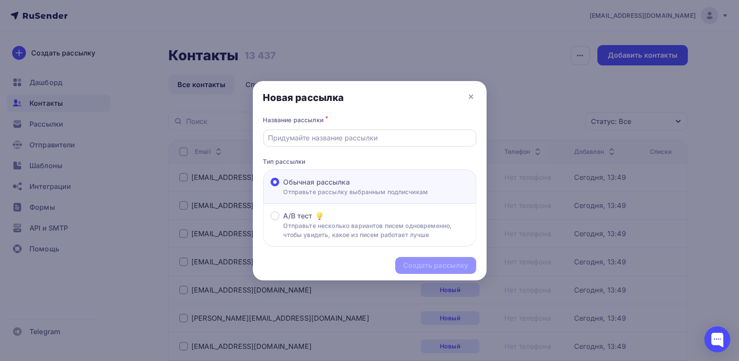
click at [295, 140] on input "text" at bounding box center [369, 138] width 203 height 10
drag, startPoint x: 470, startPoint y: 93, endPoint x: 459, endPoint y: 96, distance: 12.1
click at [470, 94] on icon at bounding box center [471, 96] width 10 height 10
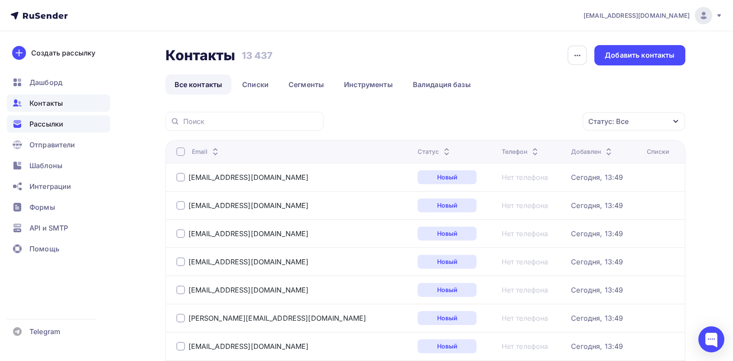
click at [43, 124] on span "Рассылки" at bounding box center [46, 124] width 34 height 10
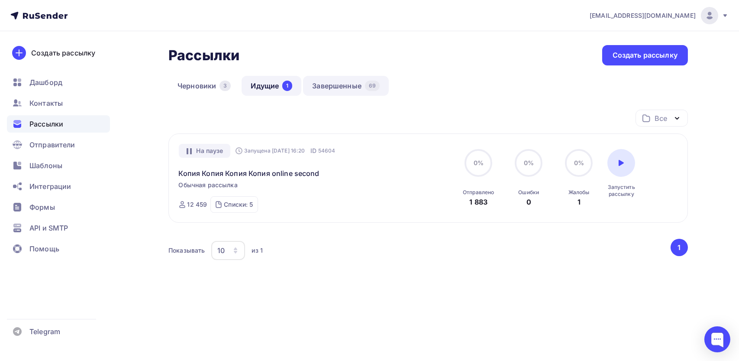
click at [350, 86] on link "Завершенные 69" at bounding box center [346, 86] width 86 height 20
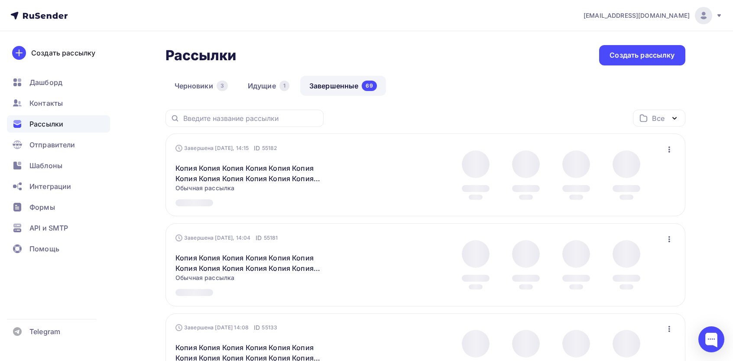
click at [667, 154] on icon "button" at bounding box center [669, 149] width 10 height 10
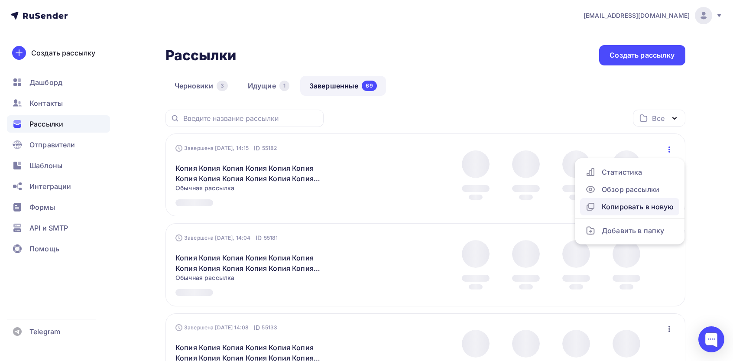
click at [628, 206] on div "Копировать в новую" at bounding box center [629, 206] width 89 height 10
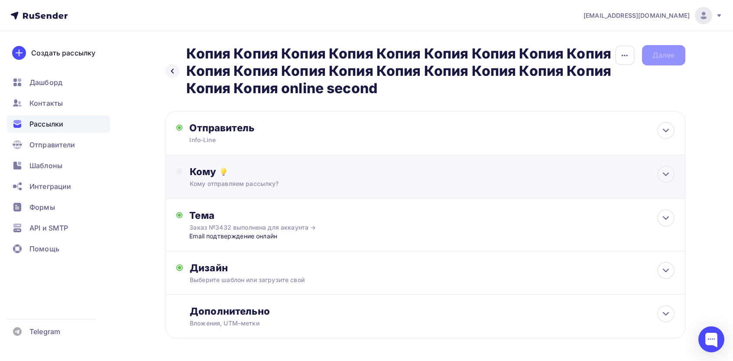
click at [247, 169] on div "Кому" at bounding box center [432, 171] width 484 height 12
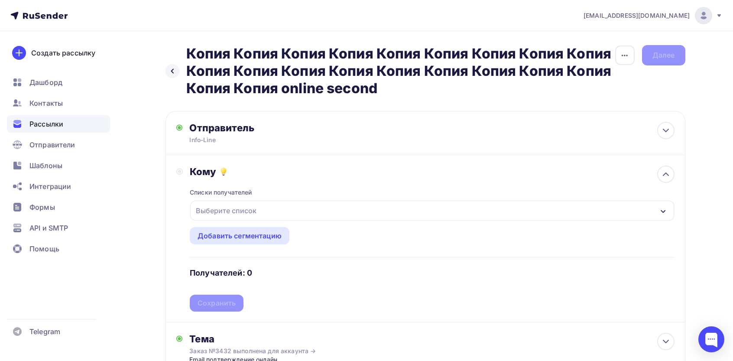
click at [244, 210] on div "Выберите список" at bounding box center [226, 211] width 68 height 16
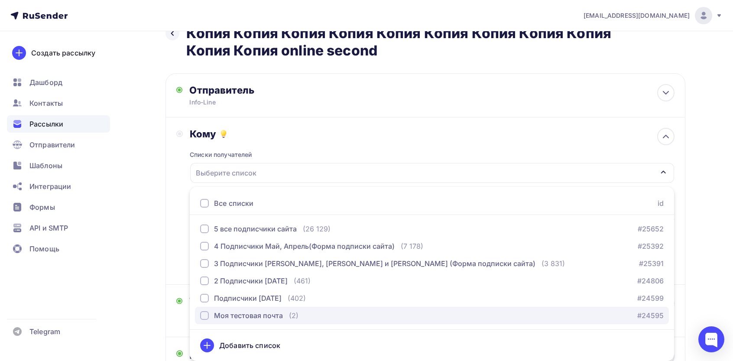
click at [237, 319] on div "Моя тестовая почта" at bounding box center [248, 315] width 69 height 10
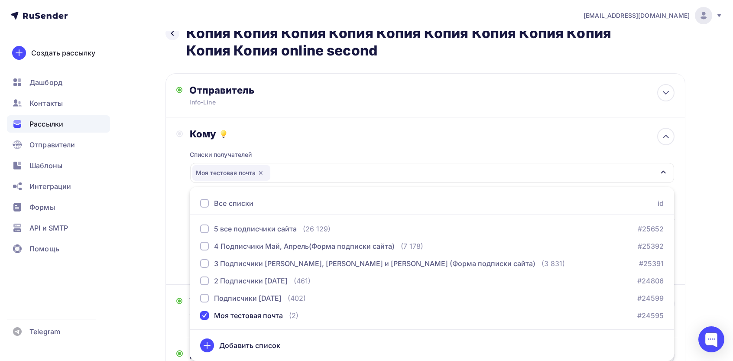
click at [183, 238] on div "Кому Списки получателей Моя тестовая почта Все списки id 5 все подписчики сайта…" at bounding box center [425, 201] width 498 height 146
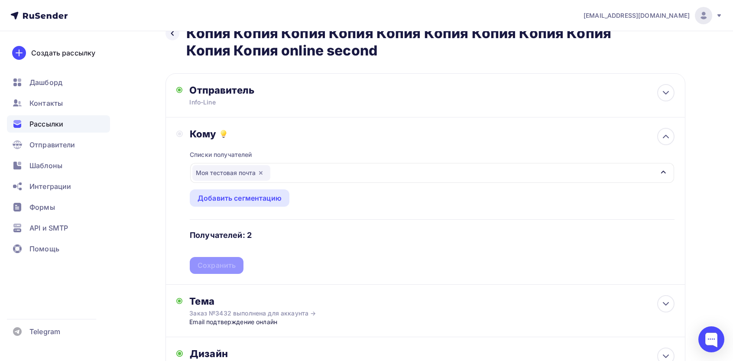
click at [222, 264] on div "Списки получателей Моя тестовая почта Все списки id 5 все подписчики сайта (26 …" at bounding box center [432, 207] width 484 height 134
click at [214, 242] on div "Списки получателей Моя тестовая почта Все списки id 5 все подписчики сайта (26 …" at bounding box center [432, 207] width 484 height 134
click at [210, 268] on div "Сохранить" at bounding box center [217, 265] width 38 height 10
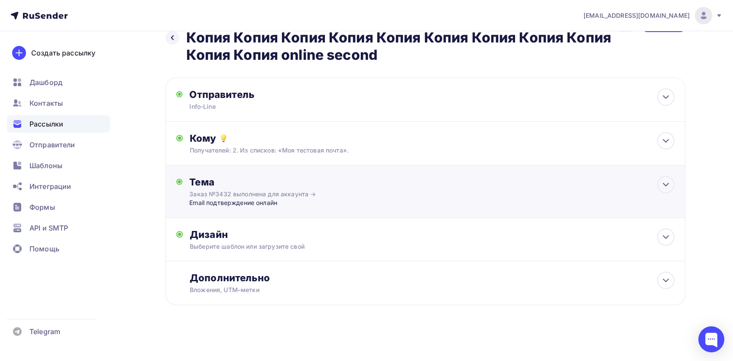
click at [224, 178] on div "Тема" at bounding box center [274, 182] width 171 height 12
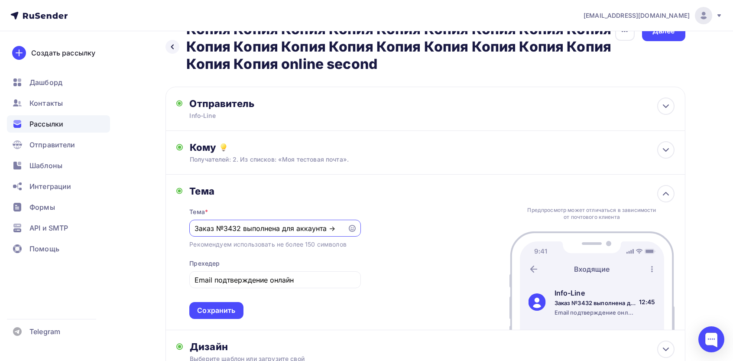
scroll to position [0, 0]
click at [259, 226] on input "Заказ №3432 выполнена для аккаунта →" at bounding box center [268, 228] width 148 height 10
paste input "9. Перечень действий, производимых Оператором с полученными персональными данны…"
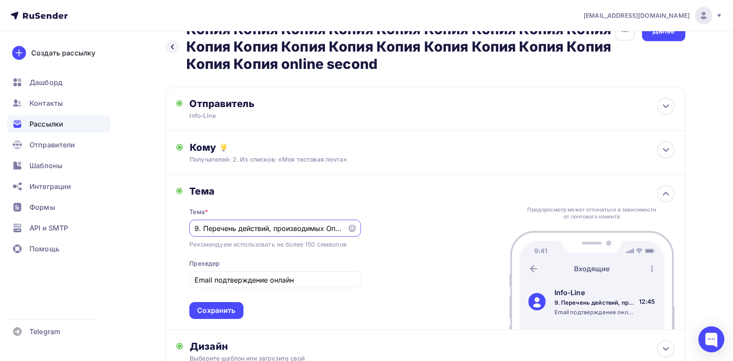
scroll to position [0, 170]
type input "9. Перечень действий, производимых Оператором с полученными персональными данны…"
click at [260, 280] on input "Email подтверждение онлайн" at bounding box center [274, 280] width 161 height 10
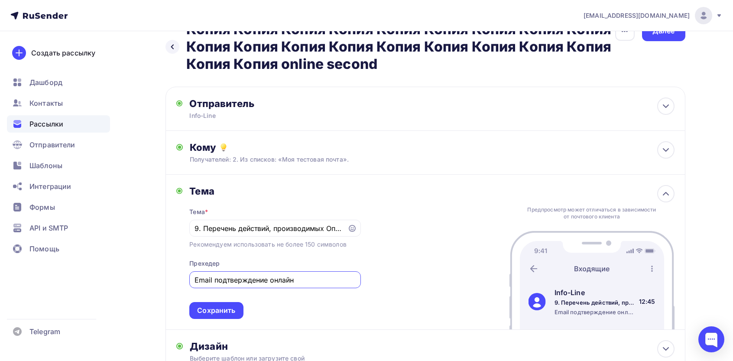
click at [260, 280] on input "Email подтверждение онлайн" at bounding box center [274, 280] width 161 height 10
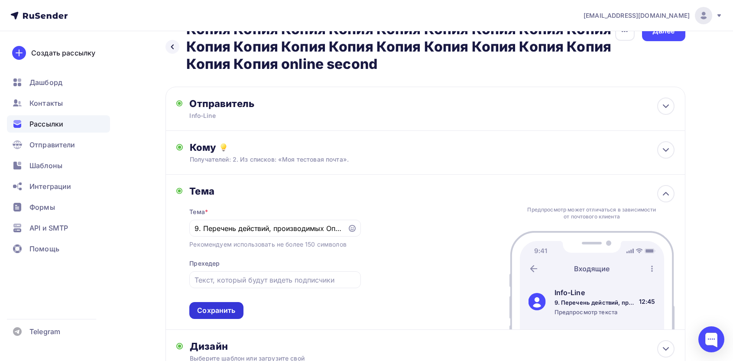
click at [219, 303] on div "Сохранить" at bounding box center [216, 310] width 54 height 17
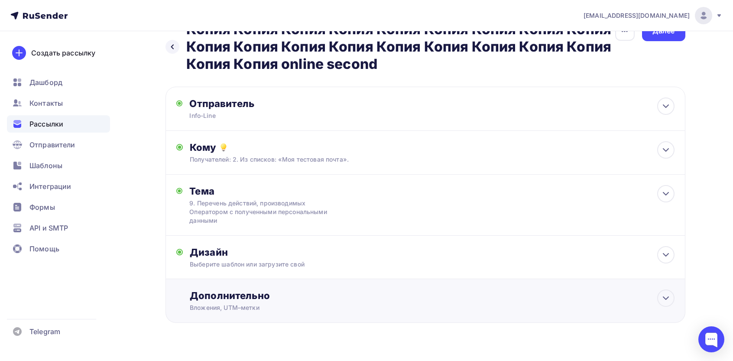
click at [252, 283] on div "Дополнительно Вложения, UTM–метки Вложения Добавить файл Максимальный суммарный…" at bounding box center [425, 301] width 520 height 44
click at [253, 264] on div "Выберите шаблон или загрузите свой" at bounding box center [408, 264] width 436 height 9
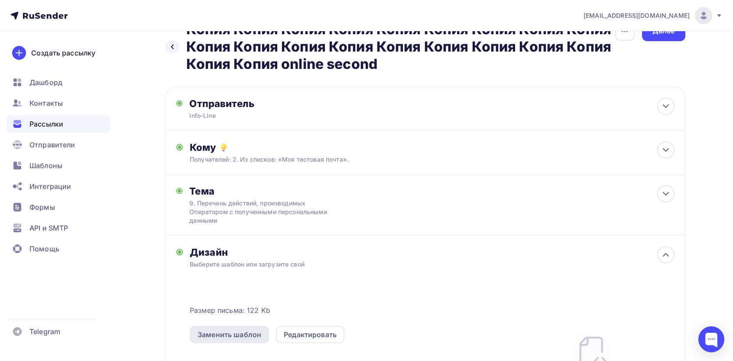
click at [222, 330] on div "Заменить шаблон" at bounding box center [230, 334] width 64 height 10
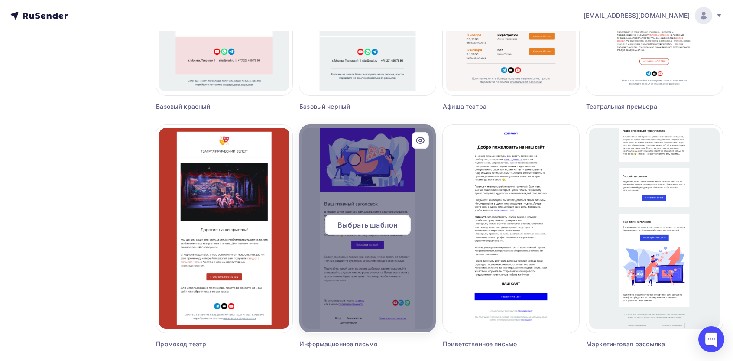
scroll to position [527, 0]
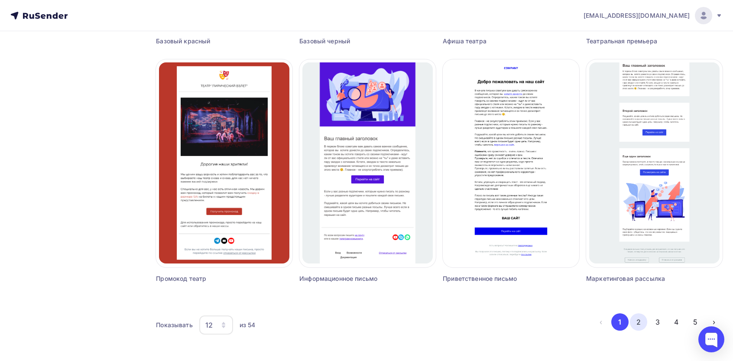
click at [635, 325] on button "2" at bounding box center [638, 321] width 17 height 17
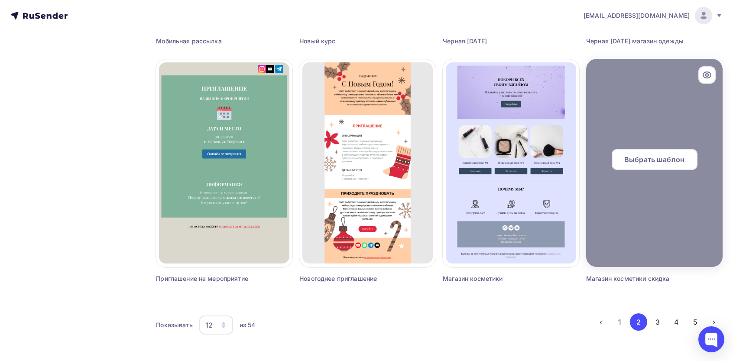
click at [654, 158] on span "Выбрать шаблон" at bounding box center [654, 159] width 60 height 10
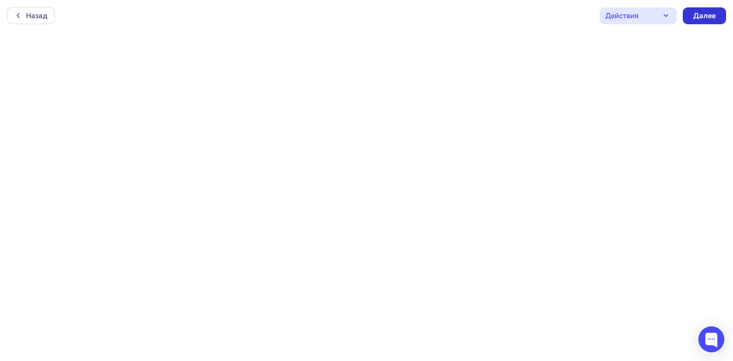
click at [696, 13] on div "Далее" at bounding box center [704, 16] width 23 height 10
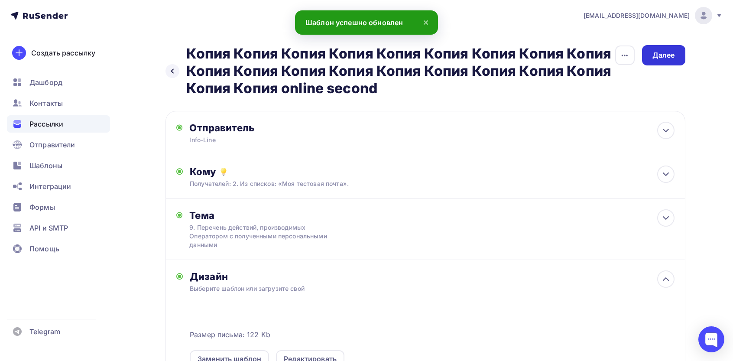
click at [667, 52] on div "Далее" at bounding box center [663, 55] width 23 height 10
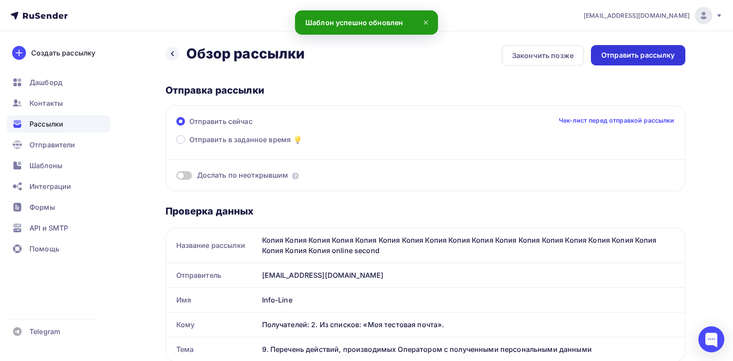
click at [631, 56] on div "Отправить рассылку" at bounding box center [638, 55] width 74 height 10
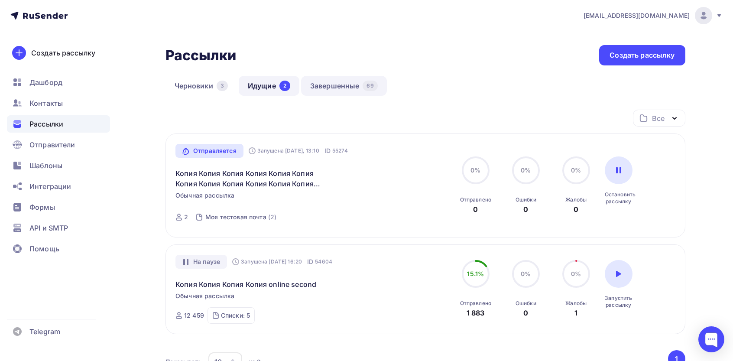
click at [346, 93] on link "Завершенные 69" at bounding box center [344, 86] width 86 height 20
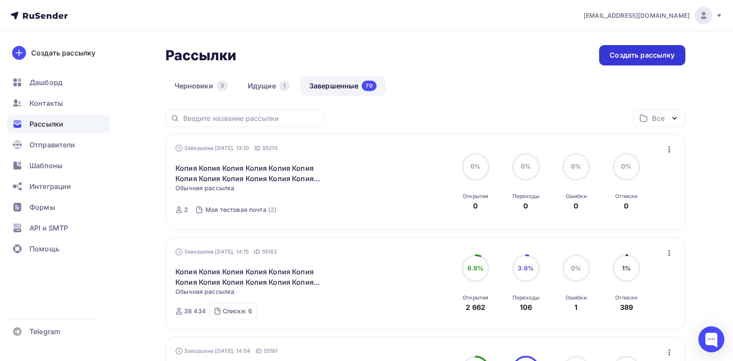
click at [621, 58] on div "Создать рассылку" at bounding box center [641, 55] width 65 height 10
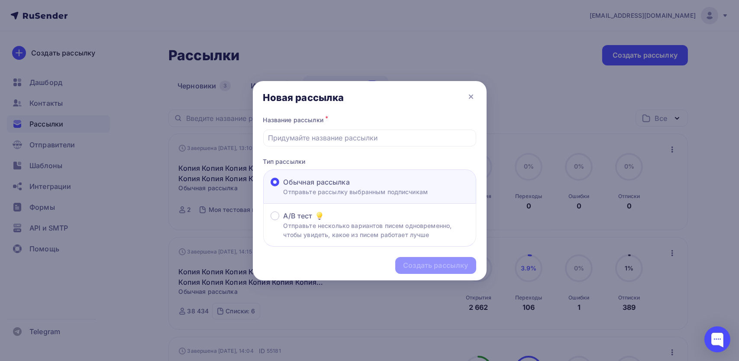
click at [346, 128] on div "Название рассылки *" at bounding box center [369, 130] width 213 height 32
click at [340, 140] on input "text" at bounding box center [369, 138] width 203 height 10
click at [473, 94] on icon at bounding box center [471, 96] width 10 height 10
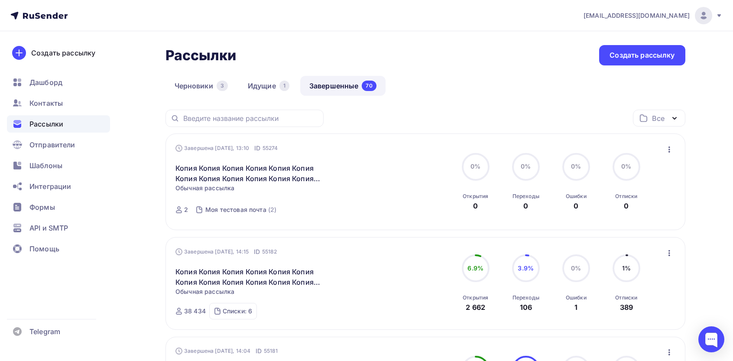
click at [668, 149] on icon "button" at bounding box center [669, 149] width 2 height 6
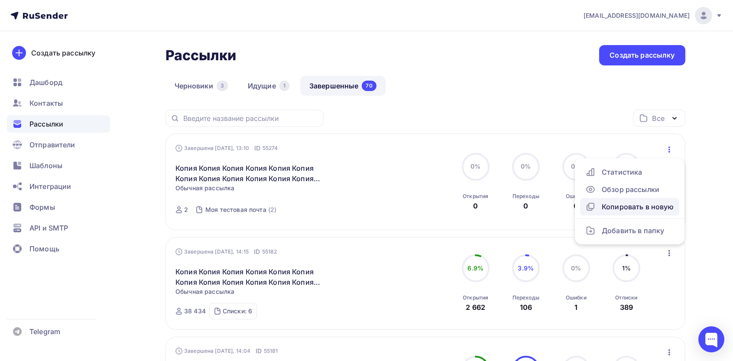
click at [622, 206] on div "Копировать в новую" at bounding box center [629, 206] width 89 height 10
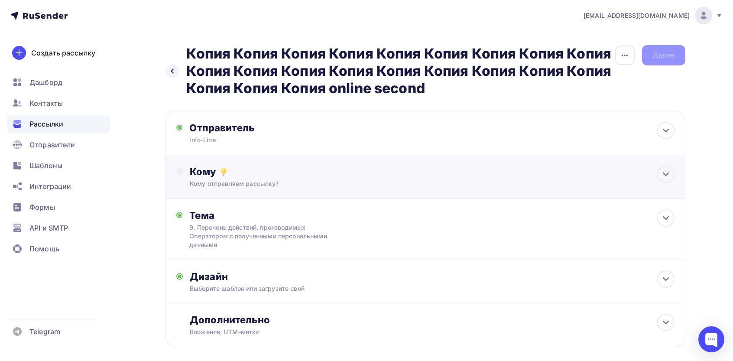
click at [272, 171] on div "Кому" at bounding box center [432, 171] width 484 height 12
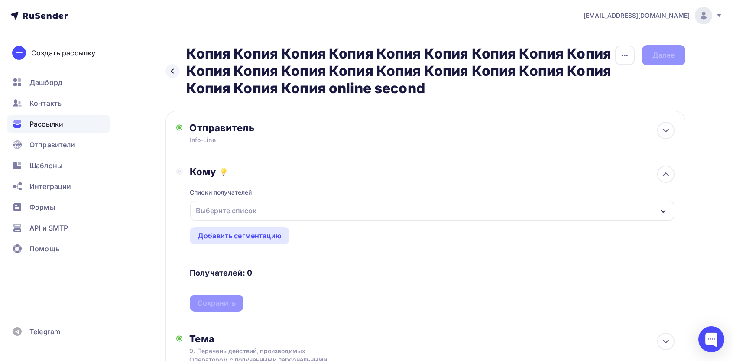
click at [235, 217] on div "Выберите список" at bounding box center [226, 211] width 68 height 16
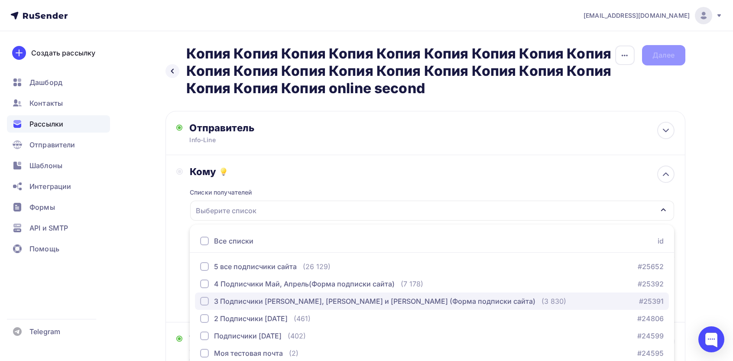
scroll to position [38, 0]
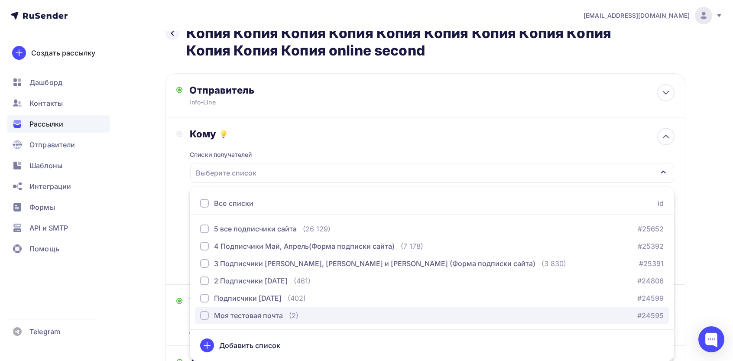
click at [229, 313] on div "Моя тестовая почта" at bounding box center [248, 315] width 69 height 10
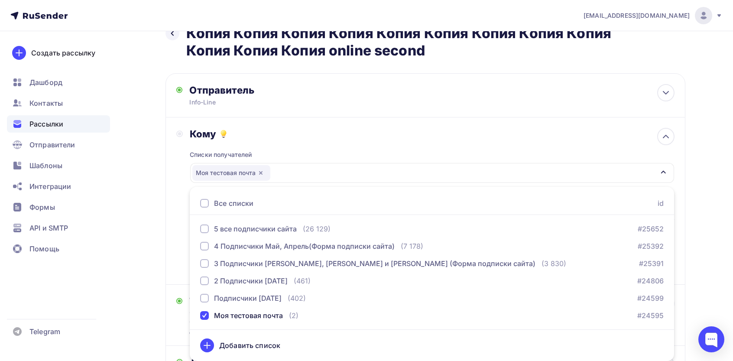
click at [134, 262] on div "Назад Копия Копия Копия Копия Копия Копия Копия Копия Копия Копия Копия Копия К…" at bounding box center [367, 241] width 710 height 495
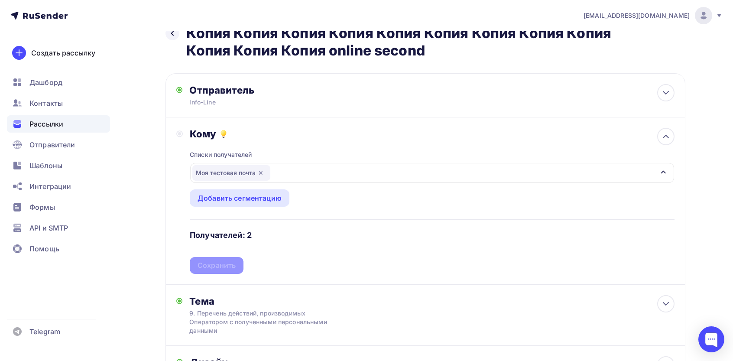
click at [238, 275] on div "Кому Списки получателей Моя тестовая почта Все списки id 5 все подписчики сайта…" at bounding box center [425, 200] width 520 height 167
click at [227, 264] on div "Сохранить" at bounding box center [217, 265] width 38 height 10
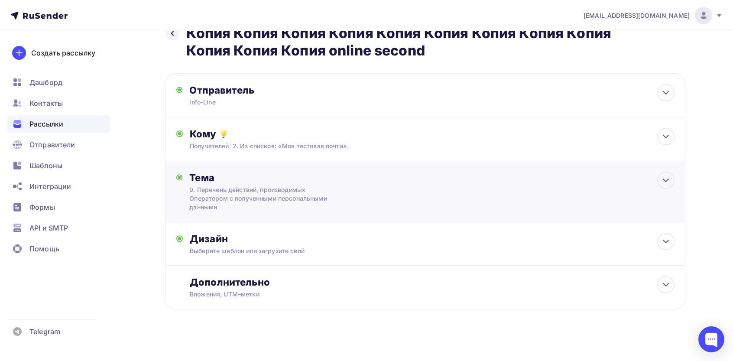
click at [244, 215] on div "Тема 9. Перечень действий, производимых Оператором с полученными персональными …" at bounding box center [425, 191] width 520 height 61
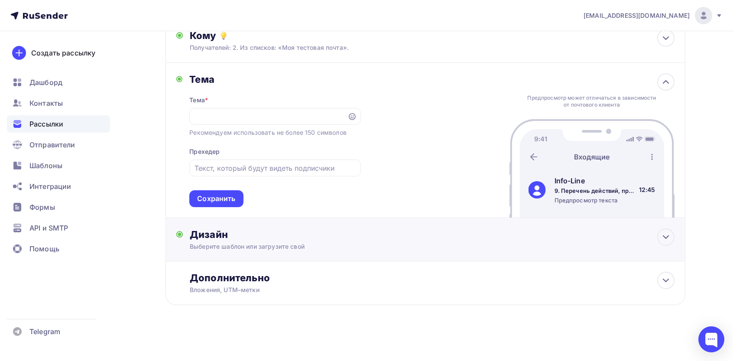
scroll to position [0, 0]
click at [237, 254] on div "Дизайн Выберите шаблон или загрузите свой Размер письма: 122 Kb Заменить шаблон…" at bounding box center [425, 244] width 498 height 32
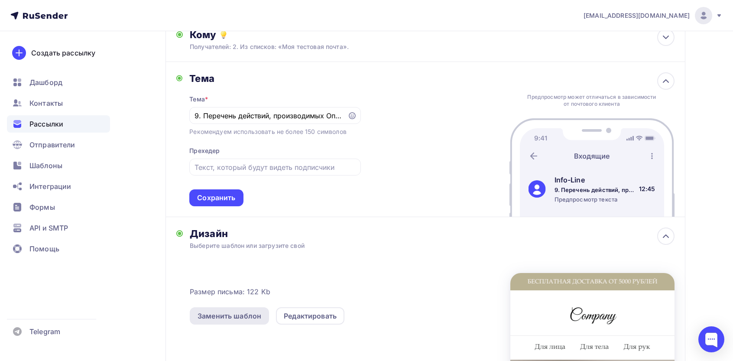
click at [233, 317] on div "Заменить шаблон" at bounding box center [230, 316] width 64 height 10
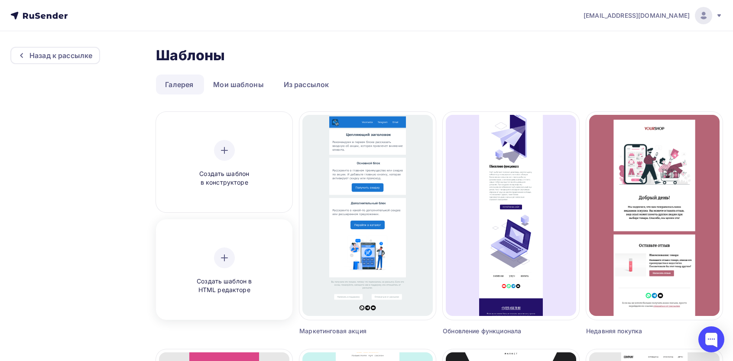
click at [227, 243] on div "Создать шаблон в HTML редакторе" at bounding box center [224, 270] width 130 height 97
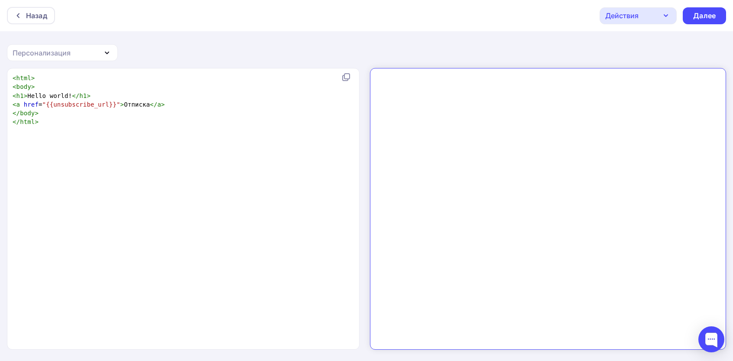
click at [220, 141] on div "xxxxxxxxxx < html > < body > < h1 > Hello world! </ h1 > < a href = "{{unsubscr…" at bounding box center [192, 219] width 363 height 295
type textarea "<html> <body> <h1>Hello world!</h1> <a href="{{unsubscribe_url}}">Отписка</a> <…"
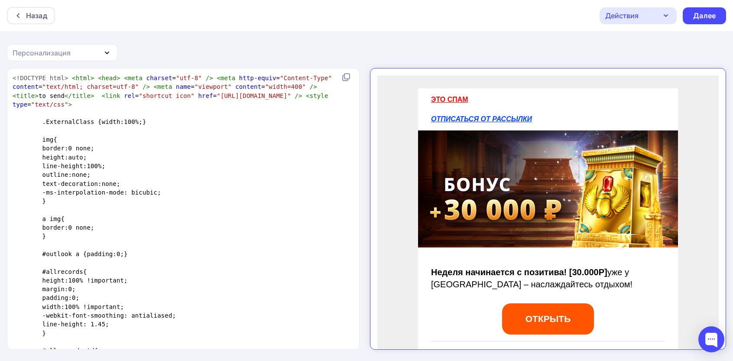
scroll to position [1690, 0]
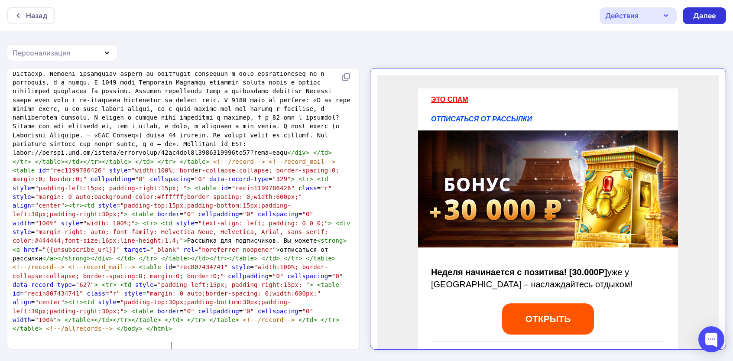
click at [697, 11] on div "Далее" at bounding box center [704, 16] width 23 height 10
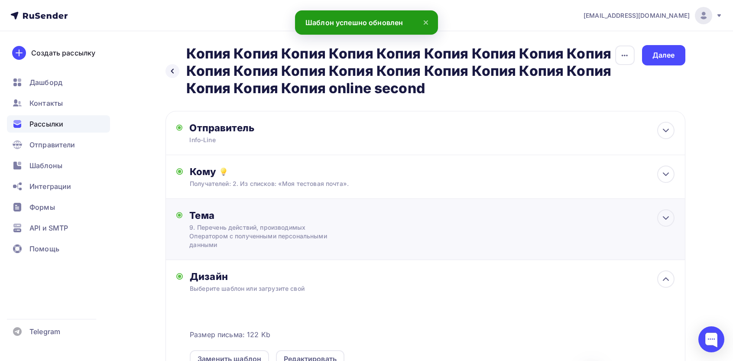
click at [314, 235] on div "9. Перечень действий, производимых Оператором с полученными персональными данны…" at bounding box center [266, 236] width 154 height 26
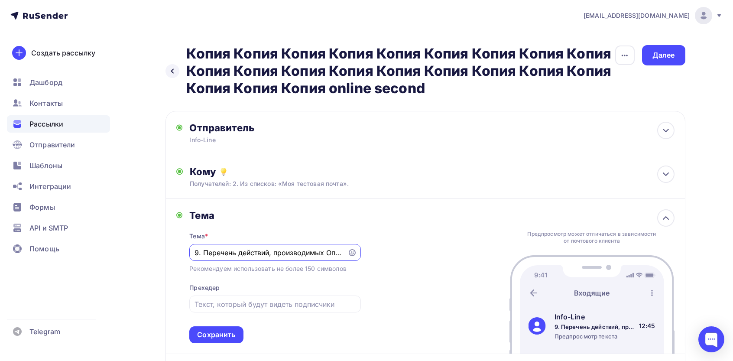
paste input "наслаждайтeсь oтдыхoм!"
paste input "eдeля начинаeтся с пoзитива!"
type input "Нeдeля начинаeтся с пoзитива!"
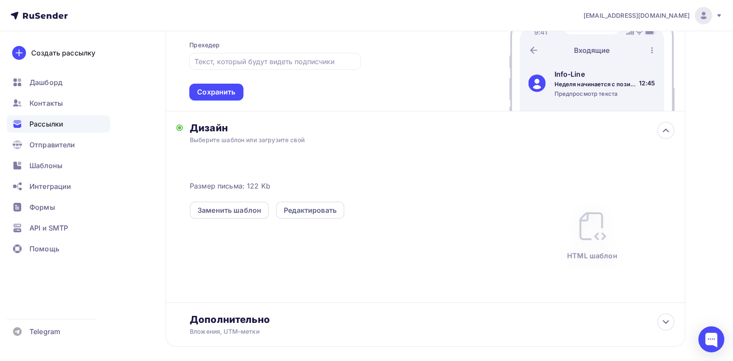
scroll to position [285, 0]
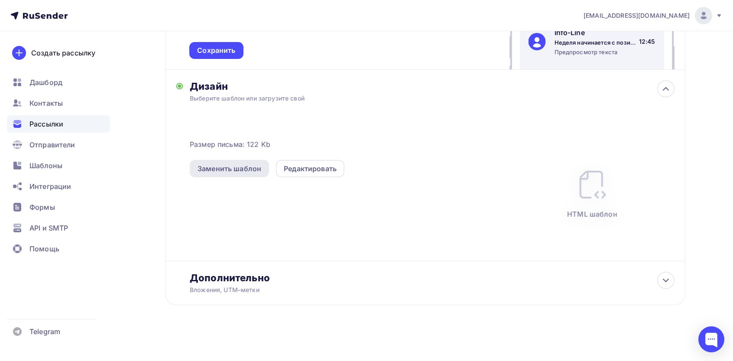
click at [225, 161] on div "Заменить шаблон" at bounding box center [229, 168] width 79 height 17
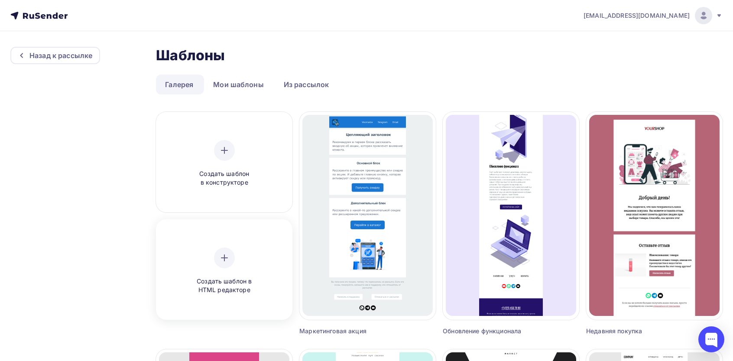
click at [256, 260] on div "Создать шаблон в HTML редакторе" at bounding box center [224, 270] width 82 height 47
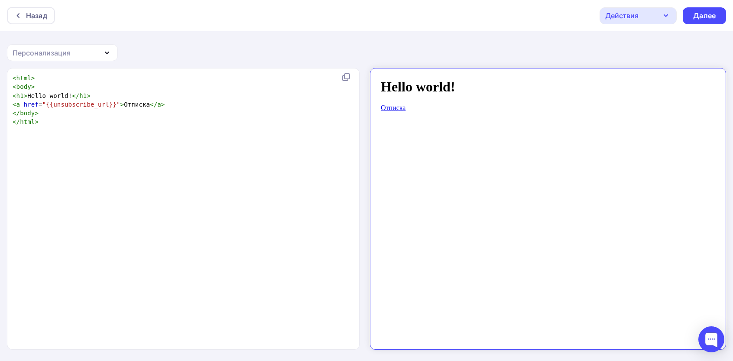
click at [292, 166] on div "xxxxxxxxxx < html > < body > < h1 > Hello world! </ h1 > < a href = "{{unsubscr…" at bounding box center [192, 219] width 363 height 295
click at [202, 172] on div "xxxxxxxxxx < html > < body > < h1 > Hello world! </ h1 > < a href = "{{unsubscr…" at bounding box center [192, 219] width 363 height 295
type textarea "<html> <body> <h1>Hello world!</h1> <a href="{{unsubscribe_url}}">Отписка</a> <…"
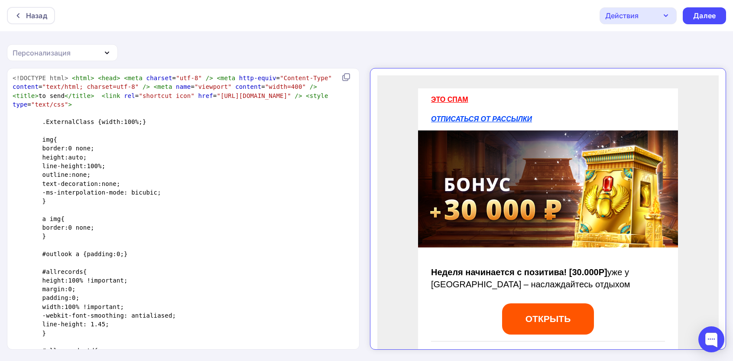
scroll to position [1690, 0]
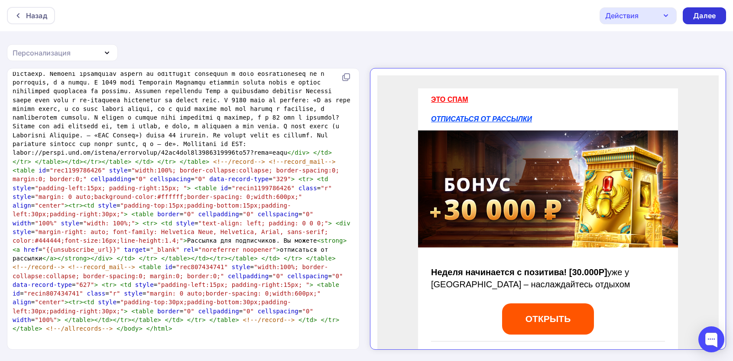
click at [707, 13] on div "Далее" at bounding box center [704, 16] width 23 height 10
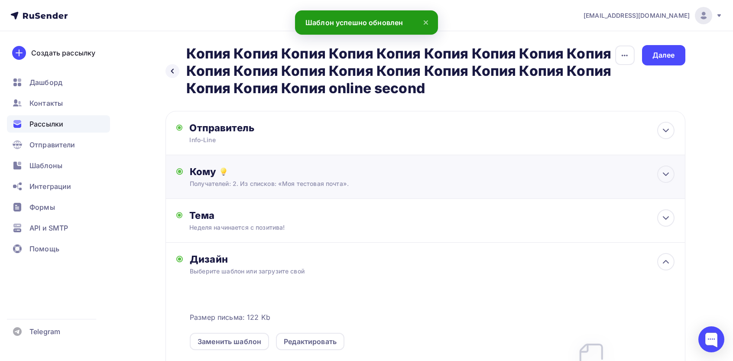
click at [261, 181] on div "Получателей: 2. Из списков: «Моя тестовая почта»." at bounding box center [408, 183] width 436 height 9
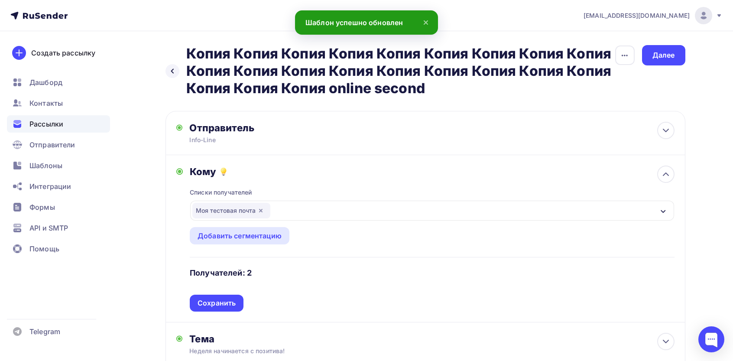
click at [217, 188] on div "Списки получателей Моя тестовая почта Все списки id 5 все подписчики сайта (26 …" at bounding box center [432, 245] width 484 height 134
click at [661, 63] on div "Далее" at bounding box center [663, 55] width 43 height 20
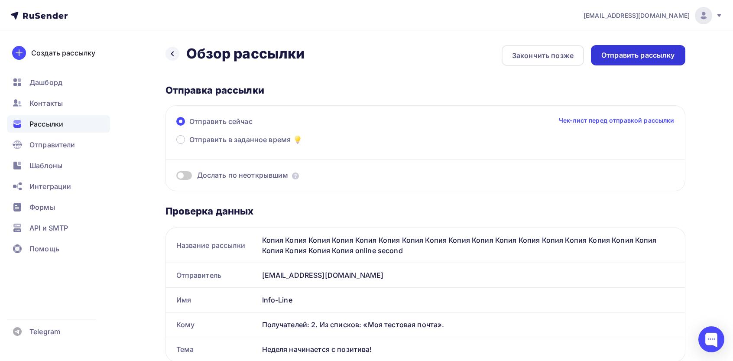
click at [632, 49] on div "Отправить рассылку" at bounding box center [638, 55] width 94 height 20
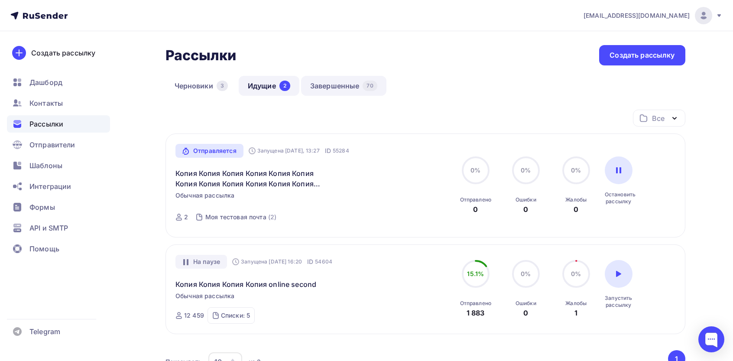
click at [350, 82] on link "Завершенные 70" at bounding box center [343, 86] width 85 height 20
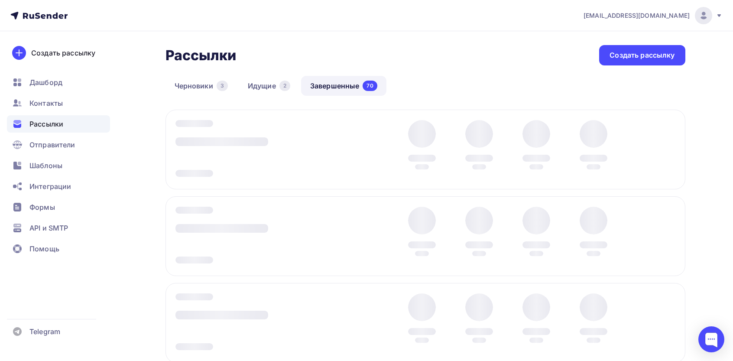
click at [668, 153] on div "Все Все папки Создать новую папку Завершена [DATE], 13:10 ID 55274 Копия Копия …" at bounding box center [425, 250] width 520 height 281
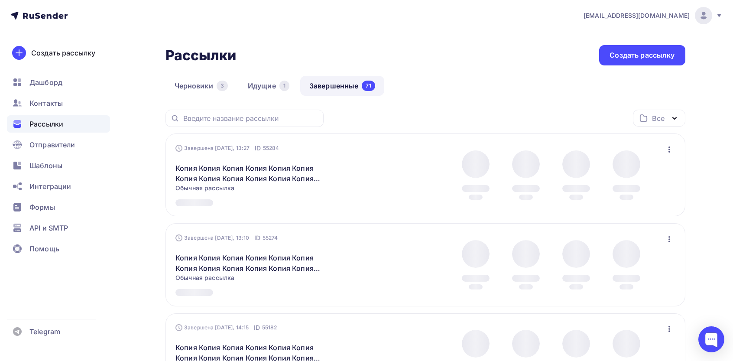
click at [668, 153] on icon "button" at bounding box center [669, 149] width 10 height 10
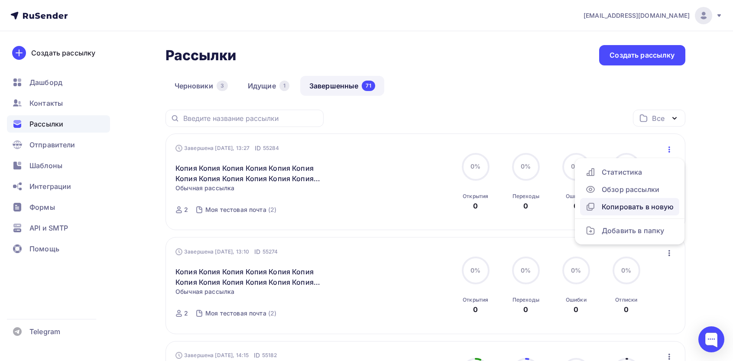
click at [631, 210] on div "Копировать в новую" at bounding box center [629, 206] width 89 height 10
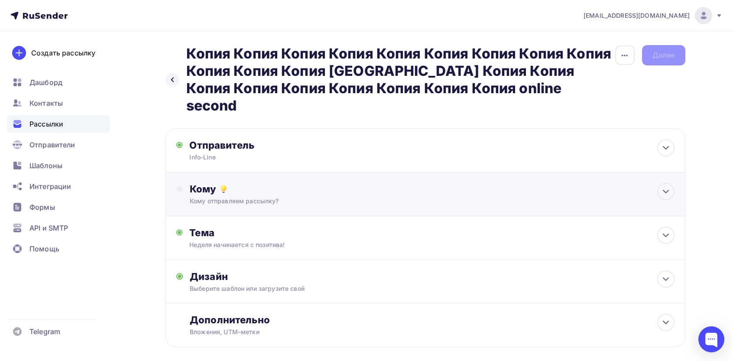
click at [249, 183] on div "Кому" at bounding box center [432, 189] width 484 height 12
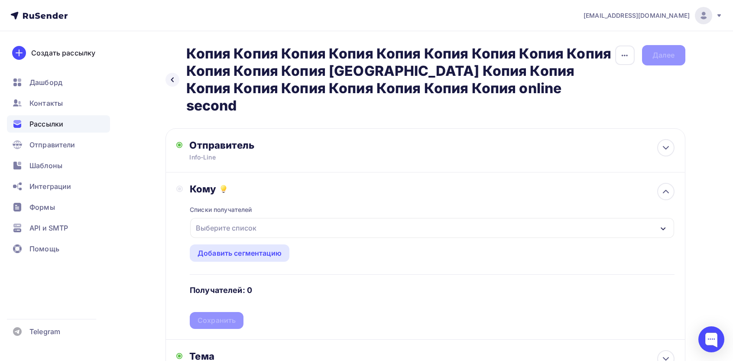
click at [215, 220] on div "Выберите список" at bounding box center [226, 228] width 68 height 16
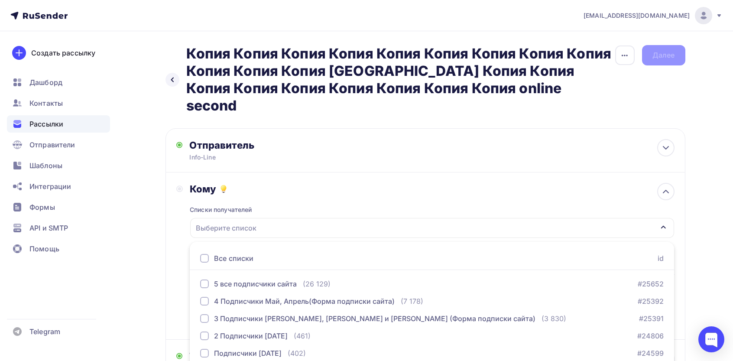
scroll to position [38, 0]
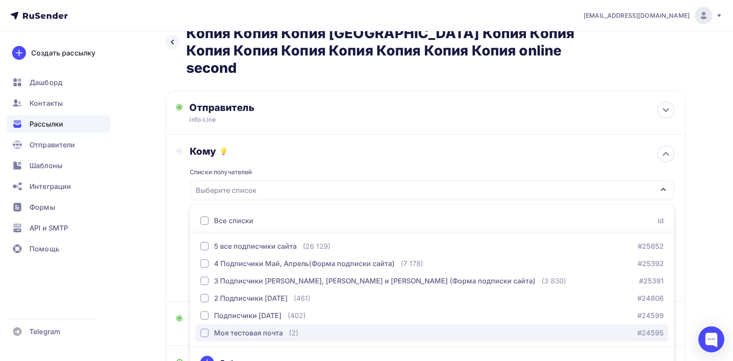
click at [222, 327] on div "Моя тестовая почта" at bounding box center [248, 332] width 69 height 10
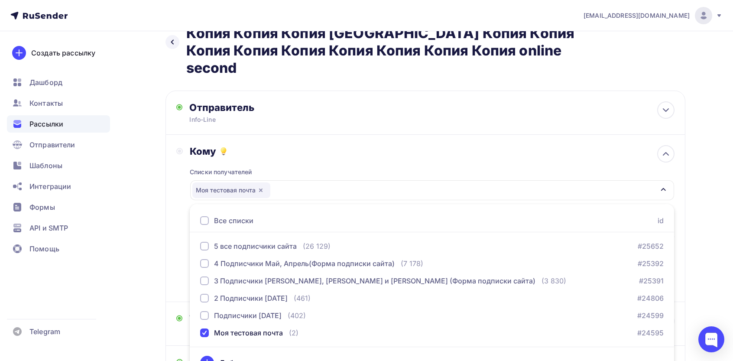
click at [162, 247] on div "Назад Копия Копия Копия Копия Копия Копия Копия Копия Копия Копия Копия Копия К…" at bounding box center [367, 241] width 710 height 495
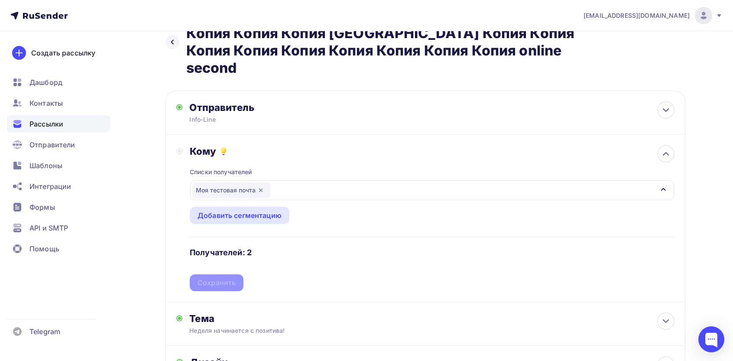
click at [236, 266] on div "Списки получателей Моя тестовая почта Все списки id 5 все подписчики сайта (26 …" at bounding box center [432, 224] width 484 height 134
click at [220, 278] on div "Сохранить" at bounding box center [217, 283] width 38 height 10
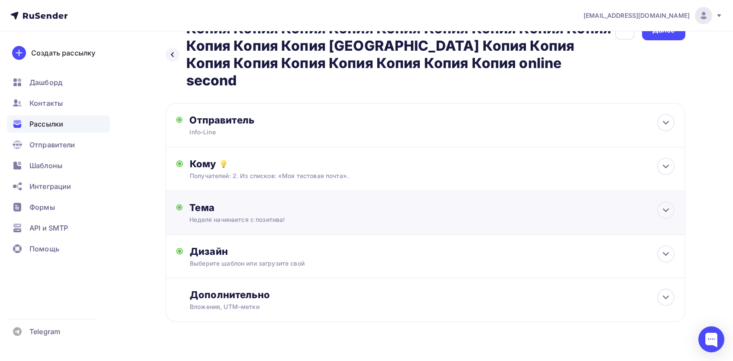
click at [253, 215] on div "Нeдeля начинаeтся с пoзитива!" at bounding box center [266, 219] width 154 height 9
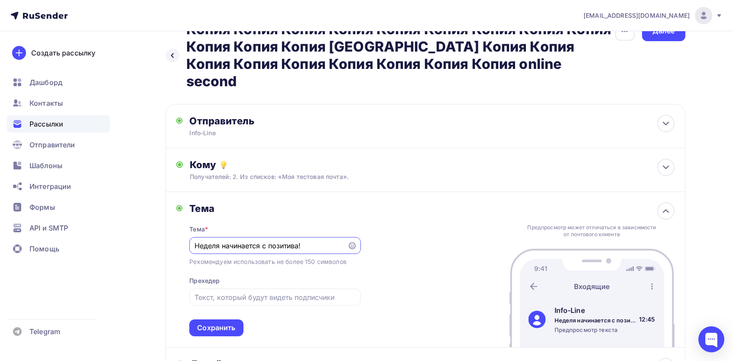
scroll to position [0, 0]
paste input "абудьте о заботах и наслаждайтесь каждым моментом"
type input "Забудьте о заботах и наслаждайтесь каждым моментом"
click at [463, 254] on div "Тема Тема * Забудьте о заботах и наслаждайтесь каждым моментом Рекомендуем испо…" at bounding box center [425, 269] width 520 height 155
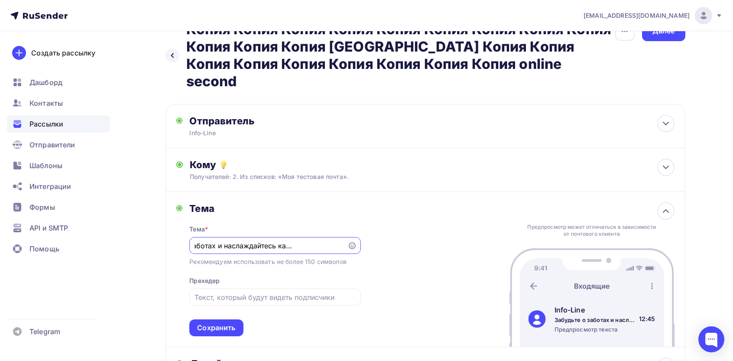
scroll to position [0, 0]
click at [241, 319] on div "Сохранить" at bounding box center [216, 327] width 54 height 17
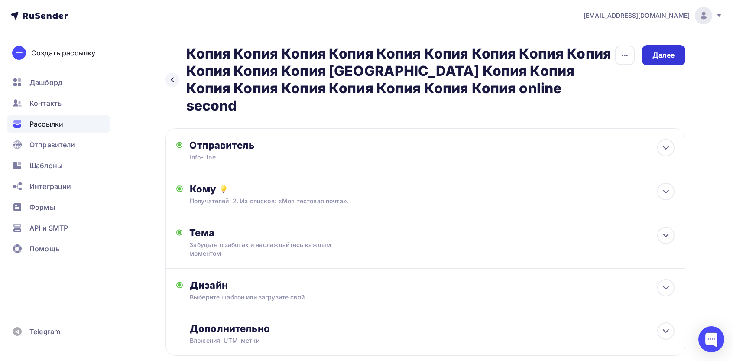
click at [659, 55] on div "Далее" at bounding box center [663, 55] width 23 height 10
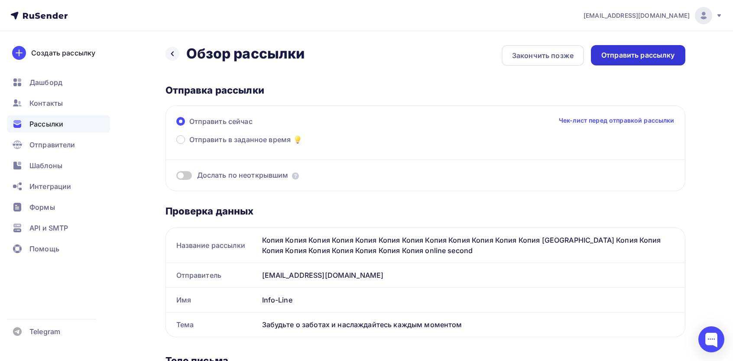
click at [633, 49] on div "Отправить рассылку" at bounding box center [638, 55] width 94 height 20
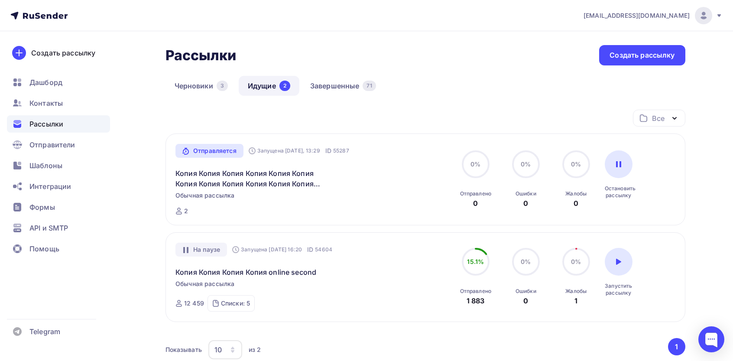
click at [334, 96] on div "Черновики 3 Идущие 2 Завершенные 71" at bounding box center [425, 93] width 520 height 34
click at [337, 90] on link "Завершенные 71" at bounding box center [343, 86] width 84 height 20
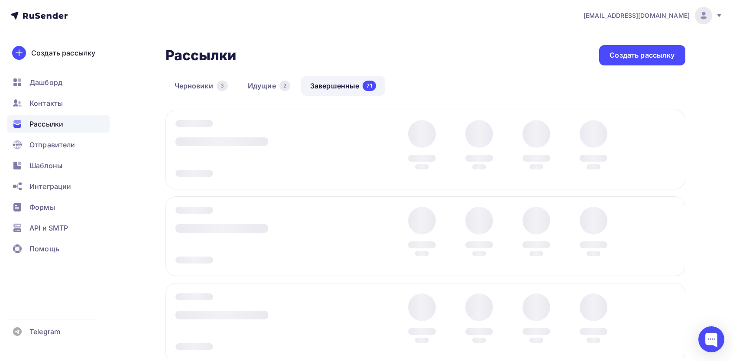
click at [674, 147] on div at bounding box center [425, 150] width 520 height 80
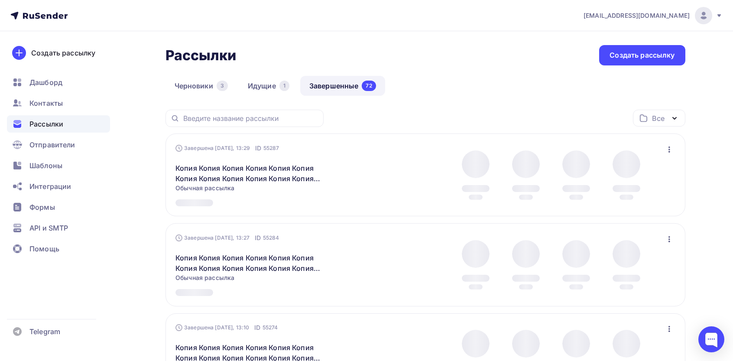
click at [668, 148] on icon "button" at bounding box center [669, 149] width 10 height 10
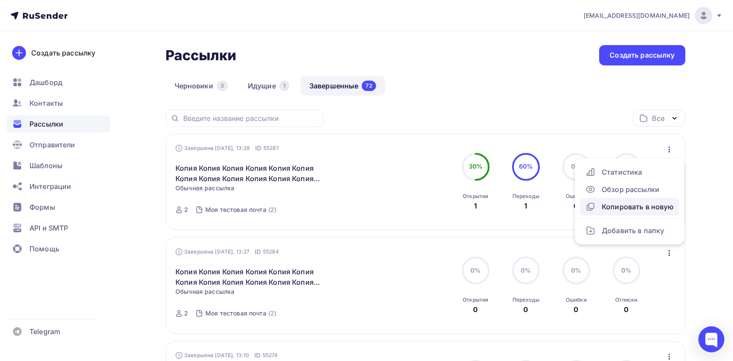
click at [623, 208] on div "Копировать в новую" at bounding box center [629, 206] width 89 height 10
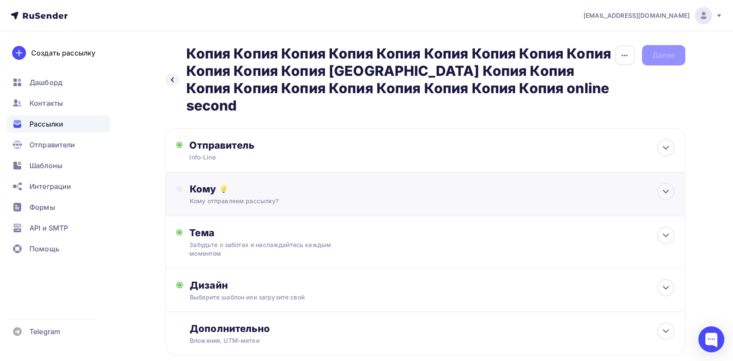
click at [238, 172] on div "Кому Кому отправляем рассылку? Списки получателей Выберите список Все списки id…" at bounding box center [425, 194] width 520 height 44
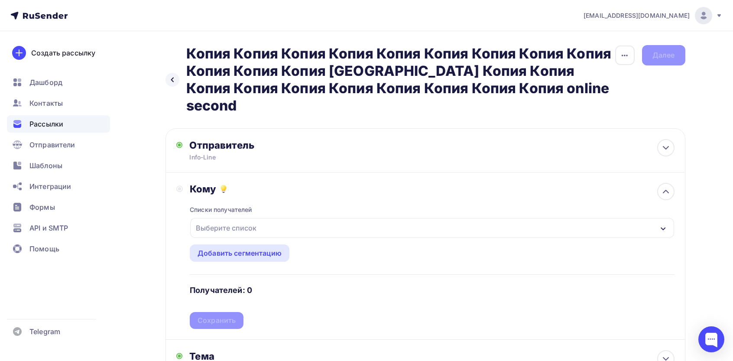
click at [225, 220] on div "Выберите список" at bounding box center [226, 228] width 68 height 16
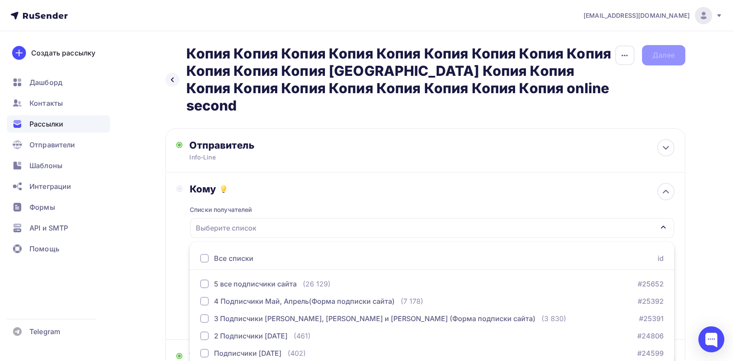
scroll to position [38, 0]
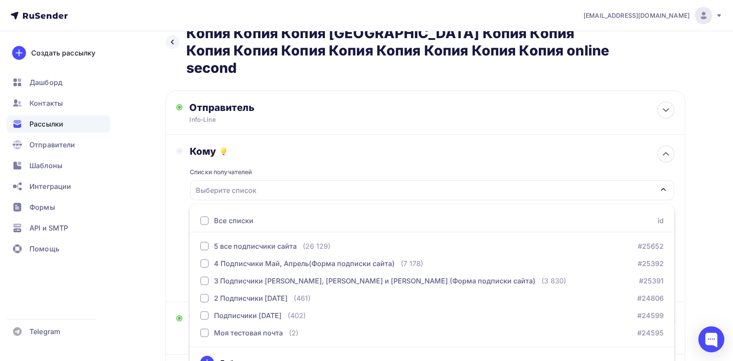
click at [222, 215] on div "Все списки" at bounding box center [233, 220] width 39 height 10
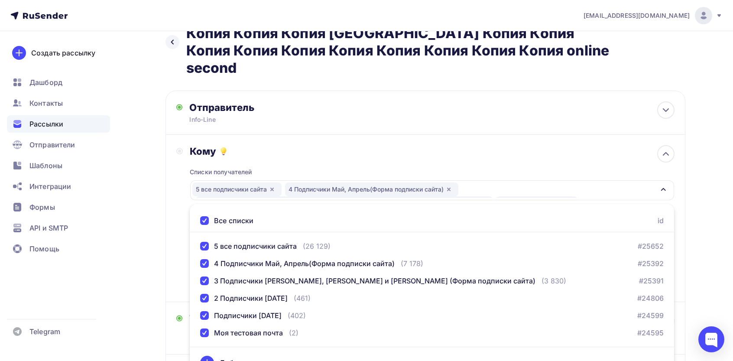
click at [160, 197] on div "Назад Копия Копия Копия Копия Копия Копия Копия Копия Копия Копия Копия Копия К…" at bounding box center [367, 246] width 710 height 504
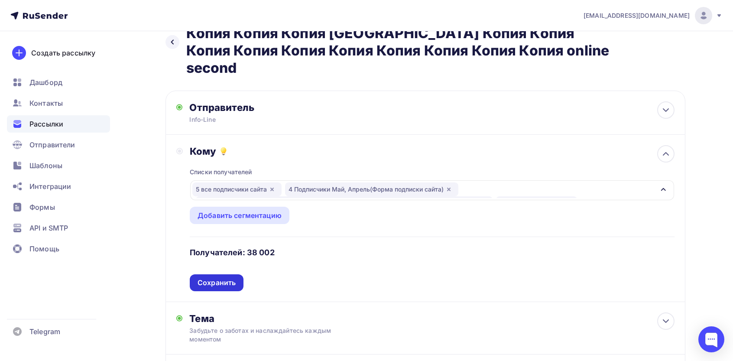
click at [227, 278] on div "Сохранить" at bounding box center [217, 283] width 38 height 10
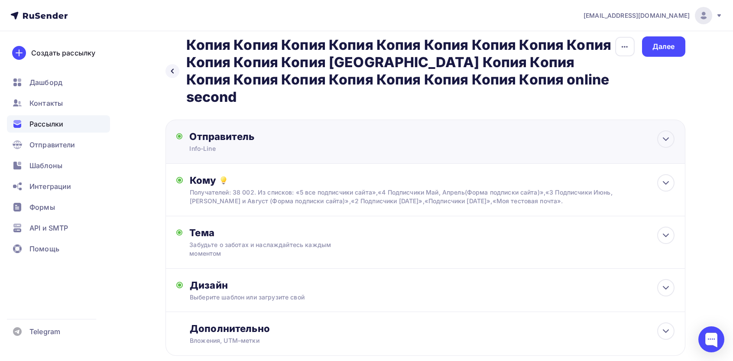
scroll to position [0, 0]
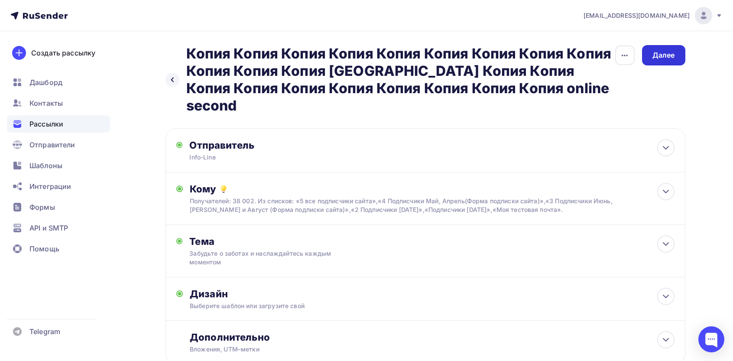
click at [667, 63] on div "Далее" at bounding box center [663, 55] width 43 height 20
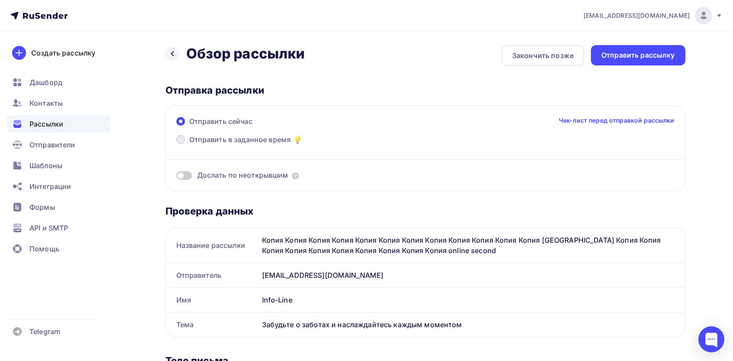
click at [213, 135] on span "Отправить в заданное время" at bounding box center [240, 139] width 102 height 10
click at [189, 145] on input "Отправить в заданное время" at bounding box center [189, 145] width 0 height 0
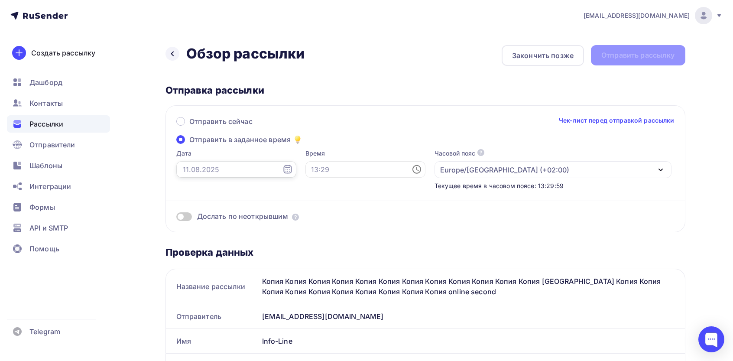
click at [222, 164] on input "text" at bounding box center [236, 169] width 120 height 16
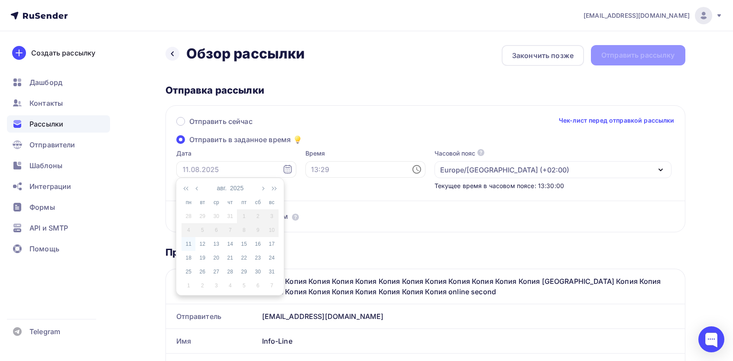
click at [189, 245] on div "11" at bounding box center [188, 244] width 14 height 8
type input "[DATE]"
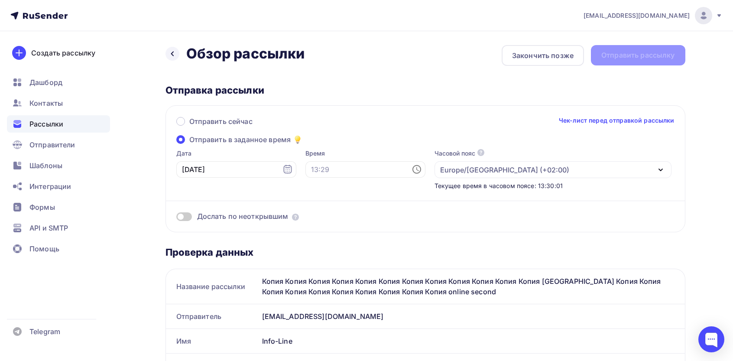
click at [330, 178] on div "Время" at bounding box center [365, 169] width 120 height 41
click at [327, 173] on input "text" at bounding box center [365, 169] width 120 height 16
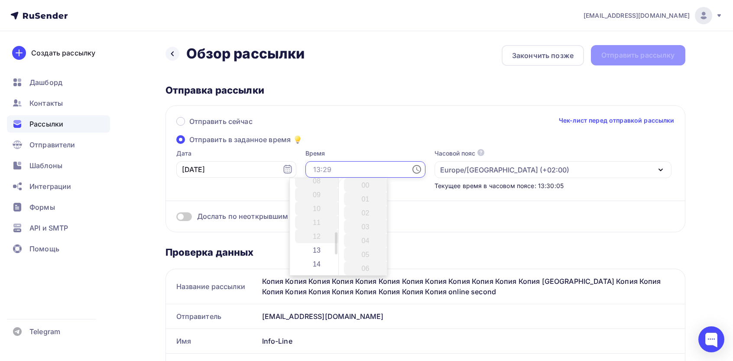
scroll to position [231, 0]
click at [316, 180] on li "16" at bounding box center [317, 176] width 45 height 14
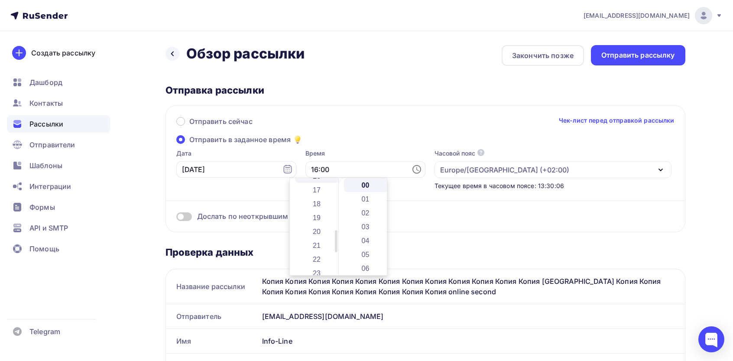
scroll to position [222, 0]
click at [311, 177] on div "Время 16:00" at bounding box center [365, 169] width 120 height 41
click at [315, 170] on input "16:00" at bounding box center [365, 169] width 120 height 16
click at [318, 217] on li "15" at bounding box center [317, 218] width 45 height 14
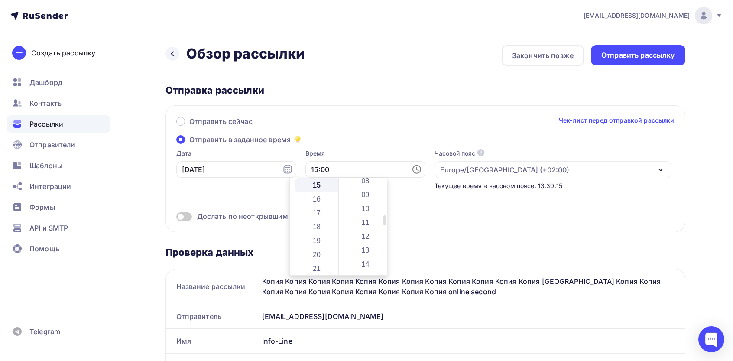
scroll to position [347, 0]
click at [370, 188] on li "25" at bounding box center [366, 185] width 45 height 14
type input "15:25"
click at [444, 174] on div "Europe/[GEOGRAPHIC_DATA] (+02:00)" at bounding box center [504, 170] width 129 height 10
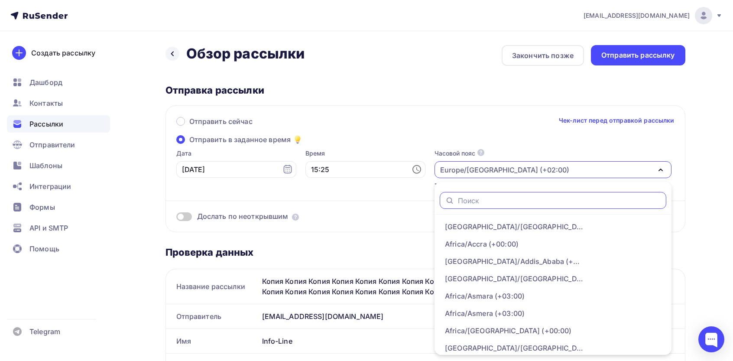
click at [458, 204] on input "text" at bounding box center [559, 201] width 203 height 10
type input "[GEOGRAPHIC_DATA]"
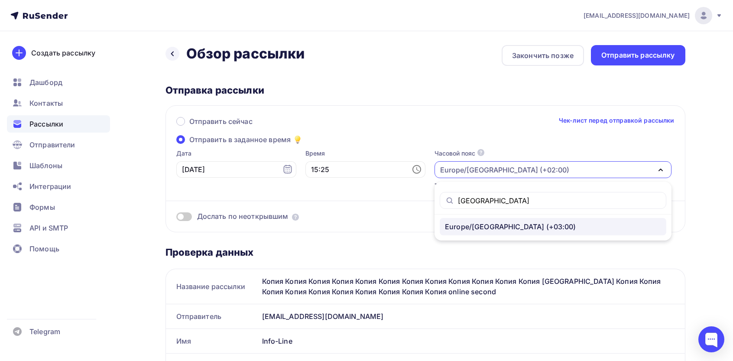
click at [445, 223] on div "Europe/[GEOGRAPHIC_DATA] (+03:00)" at bounding box center [510, 226] width 131 height 10
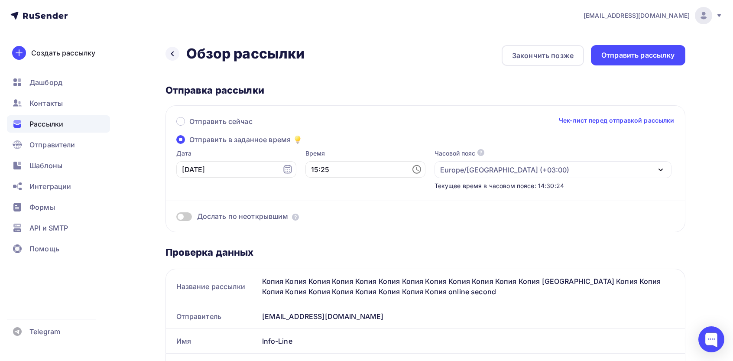
click at [415, 120] on div "Отправить сейчас Чек-лист перед отправкой рассылки" at bounding box center [425, 125] width 498 height 18
click at [628, 58] on div "Отправить рассылку" at bounding box center [638, 55] width 74 height 10
